Goal: Information Seeking & Learning: Learn about a topic

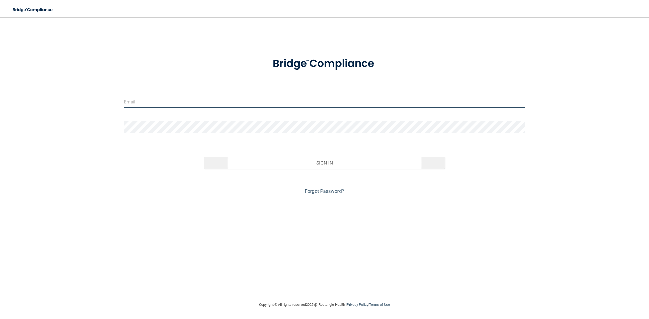
type input "[PERSON_NAME][EMAIL_ADDRESS][DOMAIN_NAME]"
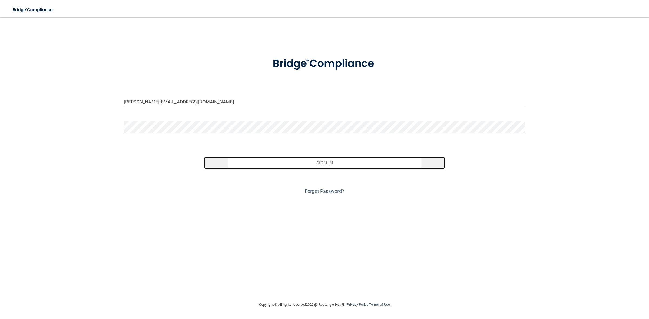
click at [320, 167] on button "Sign In" at bounding box center [324, 163] width 241 height 12
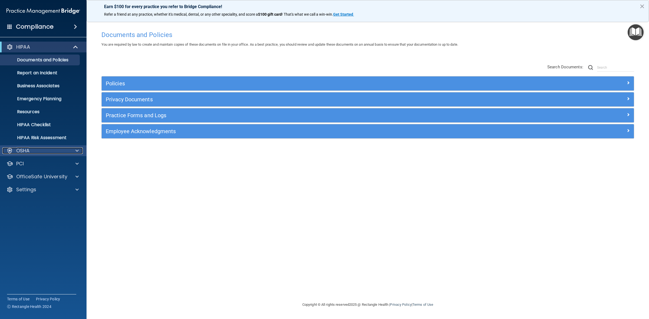
click at [60, 148] on div "OSHA" at bounding box center [35, 151] width 67 height 6
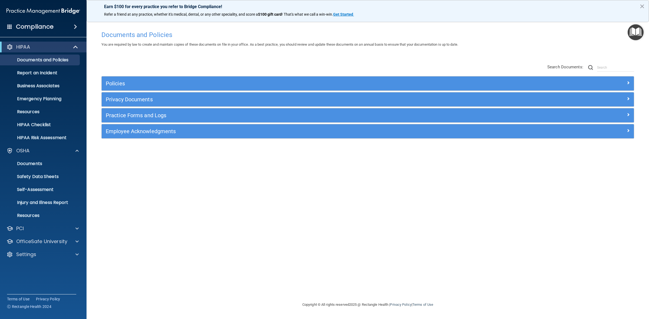
click at [31, 235] on div "HIPAA Documents and Policies Report an Incident Business Associates Emergency P…" at bounding box center [43, 151] width 87 height 225
click at [31, 237] on div "OfficeSafe University" at bounding box center [43, 241] width 87 height 11
click at [31, 241] on p "OfficeSafe University" at bounding box center [41, 241] width 51 height 6
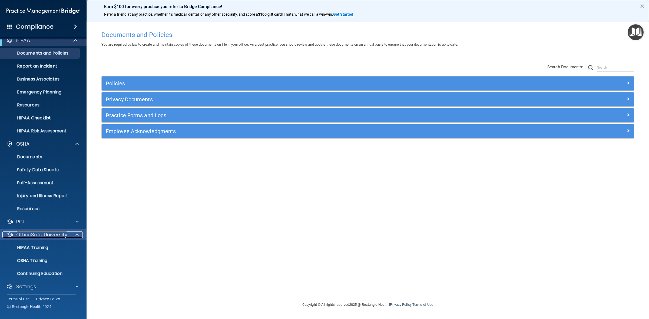
scroll to position [9, 0]
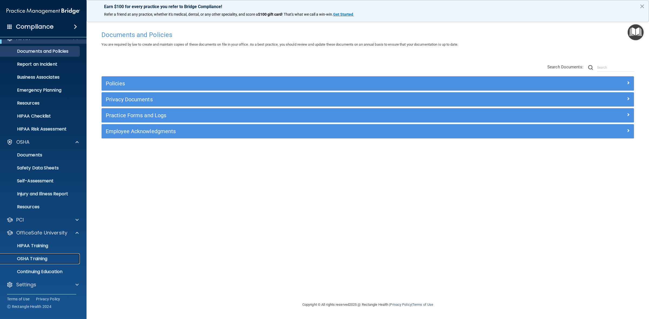
click at [34, 258] on p "OSHA Training" at bounding box center [26, 258] width 44 height 5
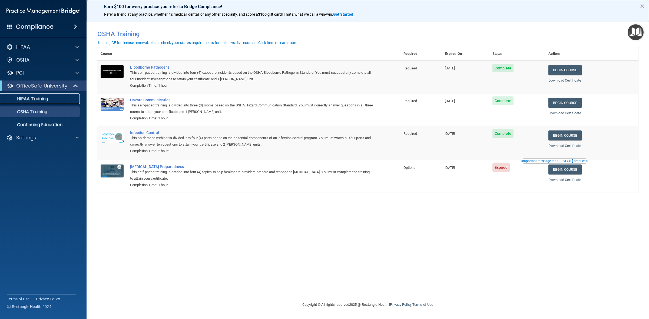
click at [42, 96] on p "HIPAA Training" at bounding box center [26, 98] width 45 height 5
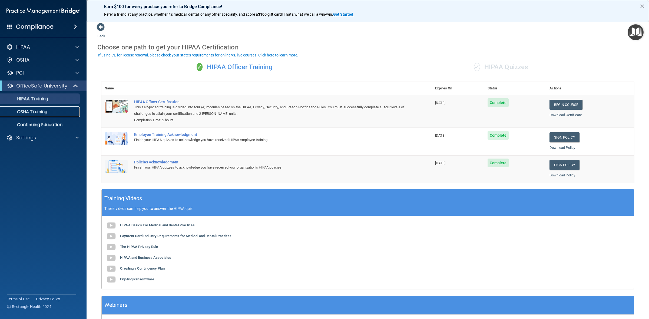
click at [47, 109] on p "OSHA Training" at bounding box center [26, 111] width 44 height 5
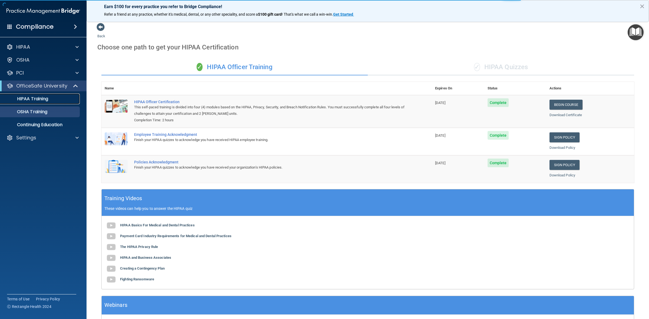
click at [50, 101] on div "HIPAA Training" at bounding box center [41, 98] width 74 height 5
